Goal: Task Accomplishment & Management: Complete application form

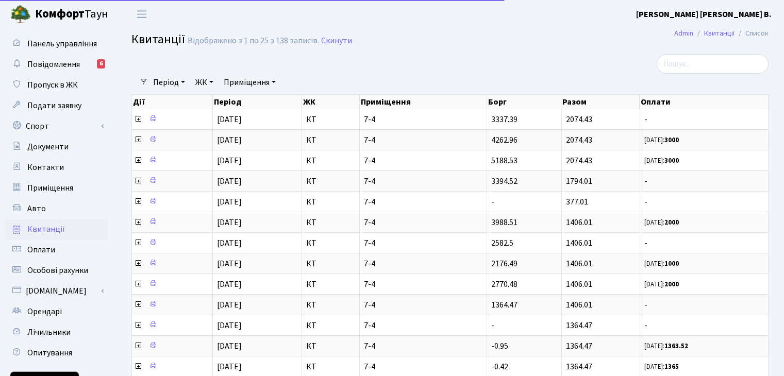
select select "25"
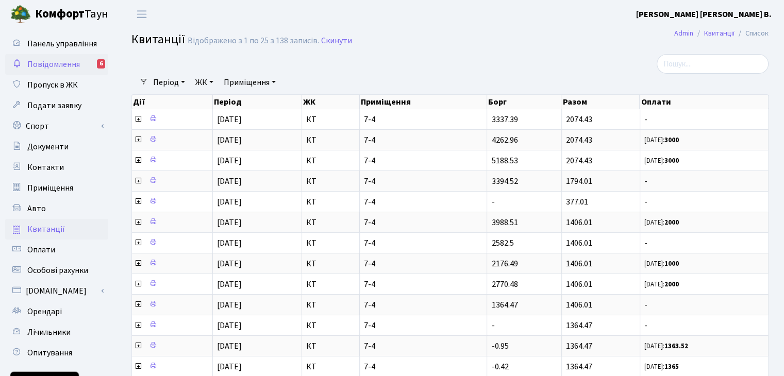
click at [64, 67] on span "Повідомлення" at bounding box center [53, 64] width 53 height 11
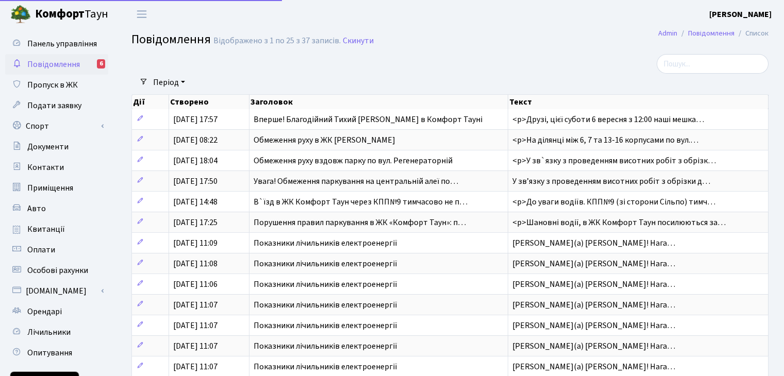
select select "25"
click at [79, 41] on span "Панель управління" at bounding box center [62, 43] width 70 height 11
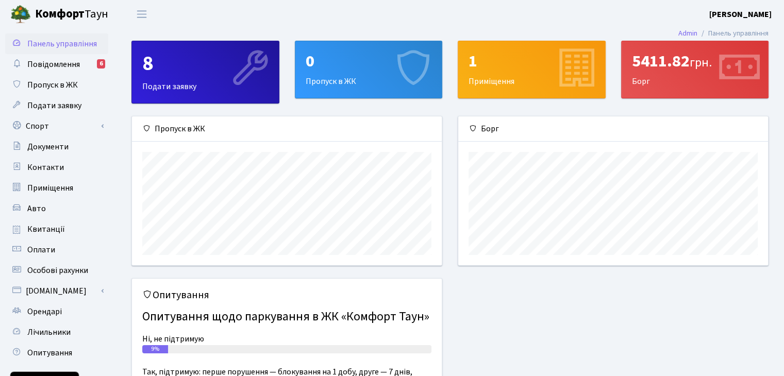
scroll to position [148, 309]
click at [198, 76] on div "8 Подати заявку" at bounding box center [205, 72] width 147 height 62
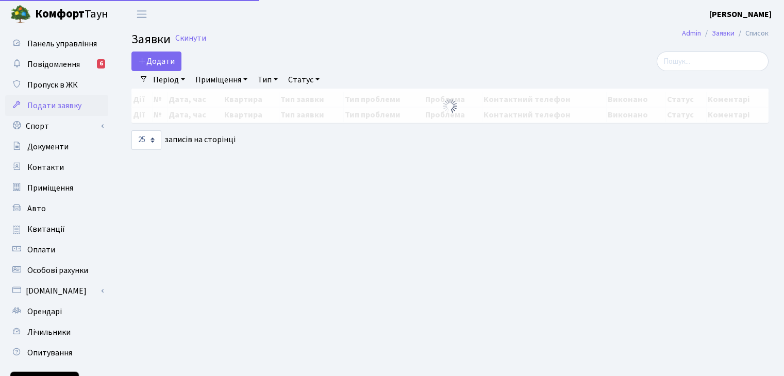
select select "25"
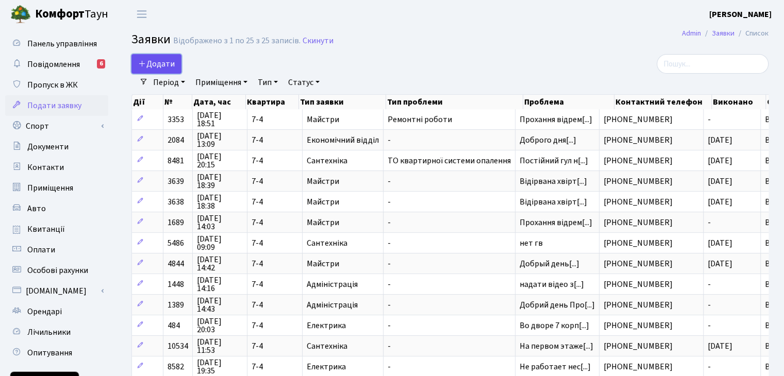
click at [162, 62] on span "Додати" at bounding box center [156, 63] width 37 height 11
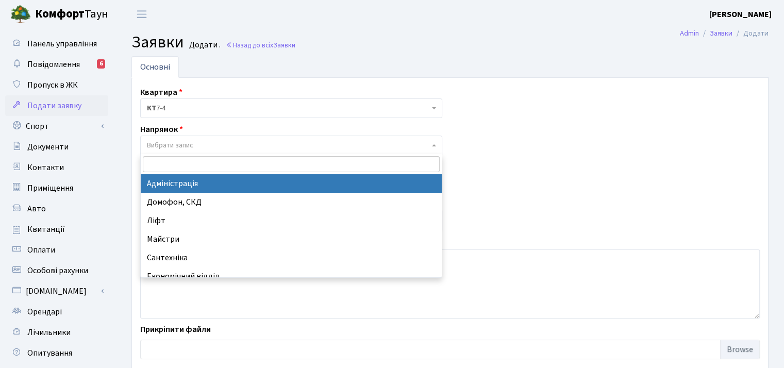
click at [198, 145] on span "Вибрати запис" at bounding box center [288, 145] width 282 height 10
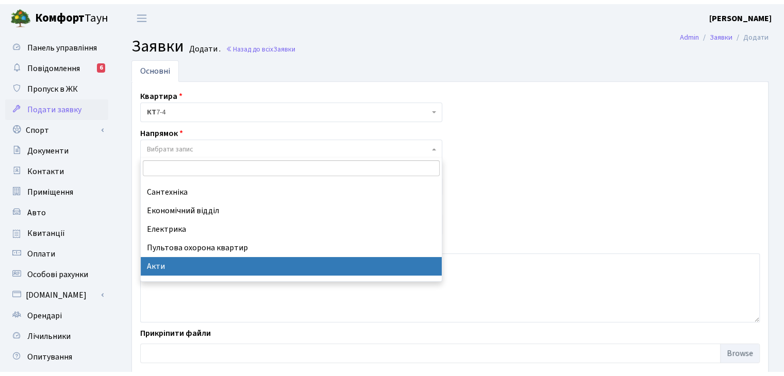
scroll to position [68, 0]
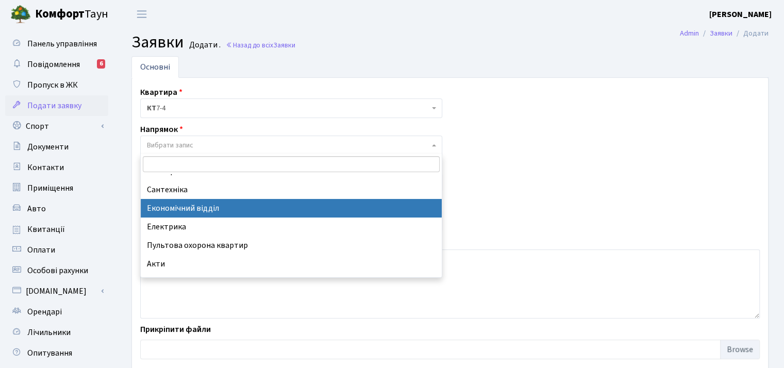
select select "9"
select select
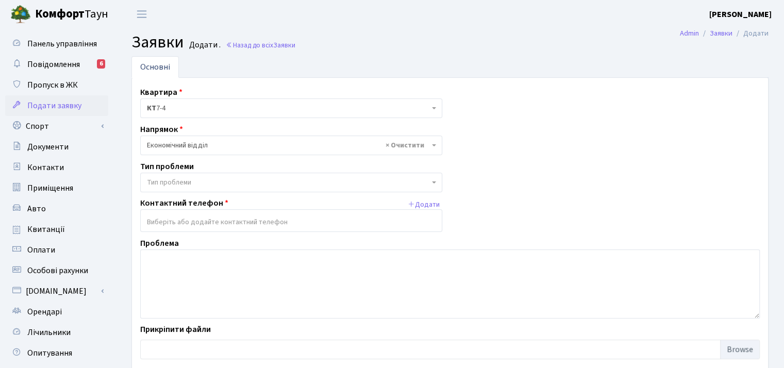
click at [187, 179] on span "Тип проблеми" at bounding box center [169, 182] width 44 height 10
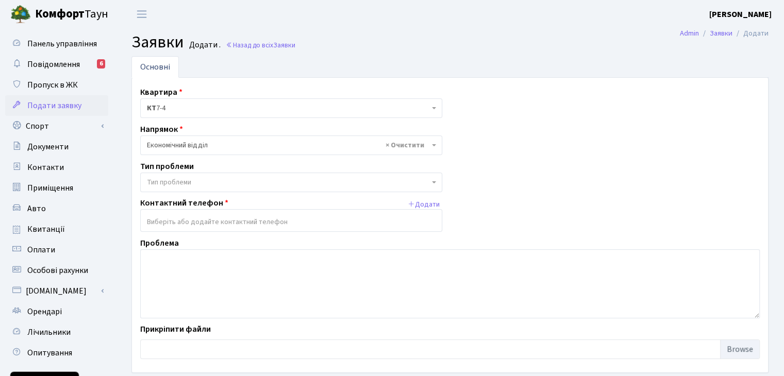
click at [510, 201] on div "Квартира <b>КТ</b>&nbsp;&nbsp;&nbsp;&nbsp;7-4 КТ 7-4 Напрямок - Адміністрація Д…" at bounding box center [449, 225] width 635 height 278
click at [305, 225] on input "search" at bounding box center [291, 222] width 301 height 19
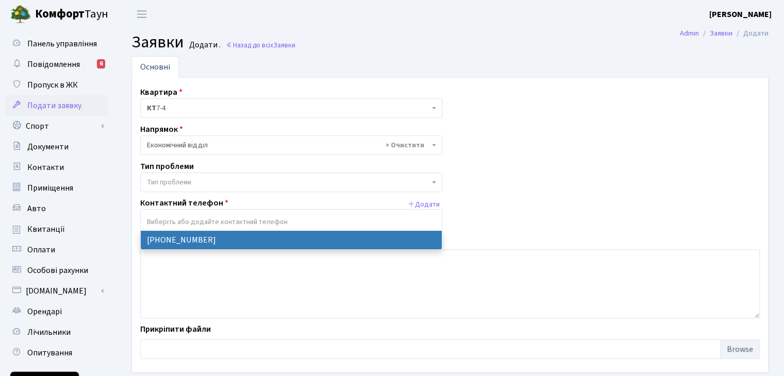
select select "15681"
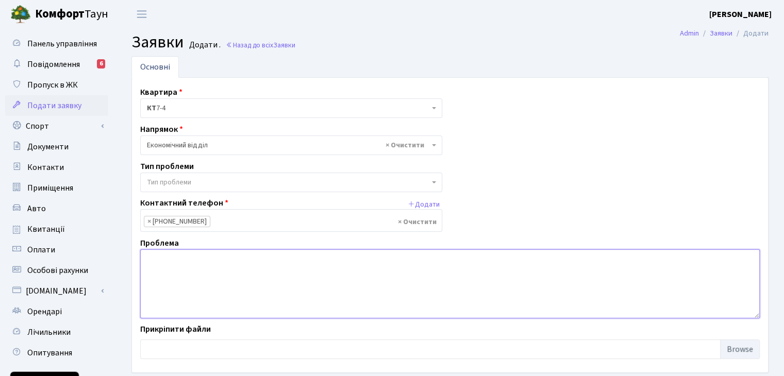
click at [201, 260] on textarea at bounding box center [450, 283] width 620 height 69
type textarea "X"
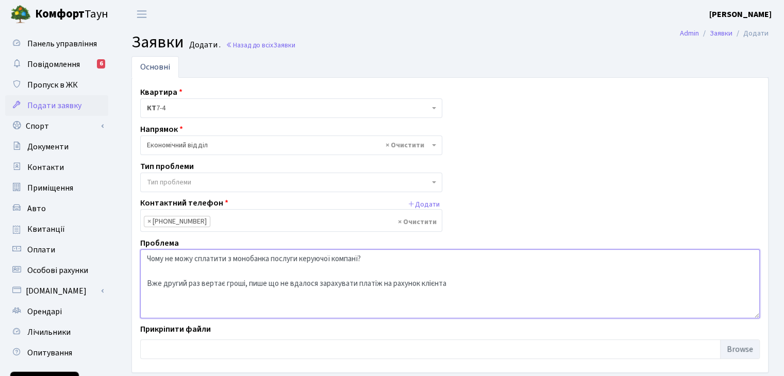
type textarea "Чому не можу сплатити з монобанка послуги керуючої компанї? Вже другий раз верт…"
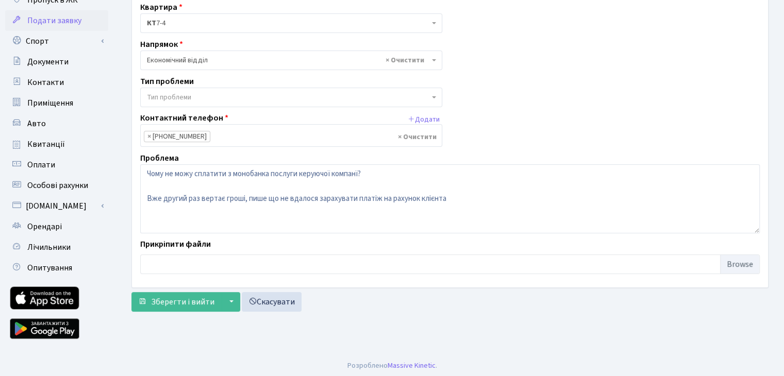
scroll to position [88, 0]
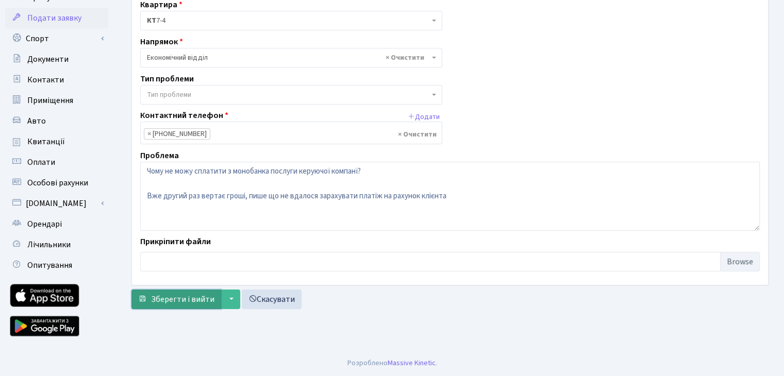
click at [178, 297] on span "Зберегти і вийти" at bounding box center [182, 299] width 63 height 11
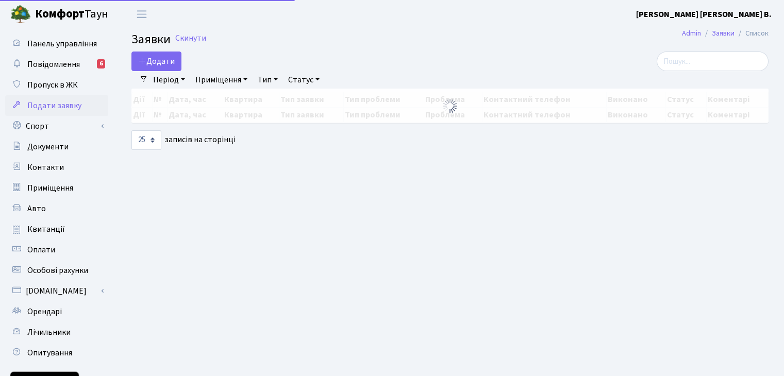
select select "25"
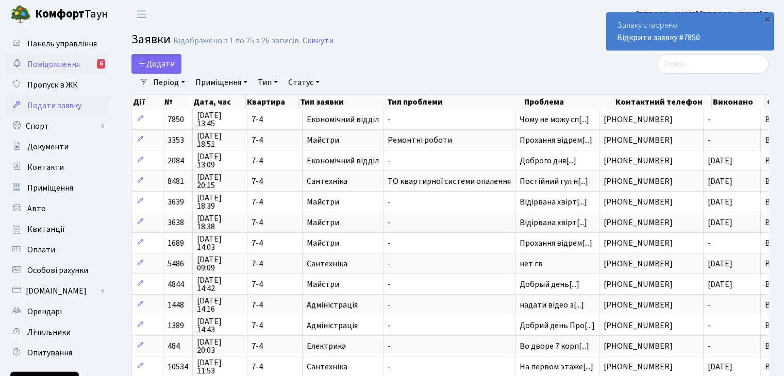
click at [66, 67] on span "Повідомлення" at bounding box center [53, 64] width 53 height 11
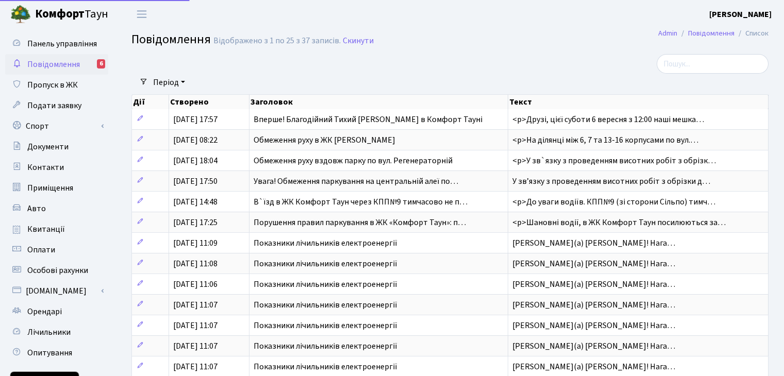
select select "25"
